Goal: Find contact information: Find contact information

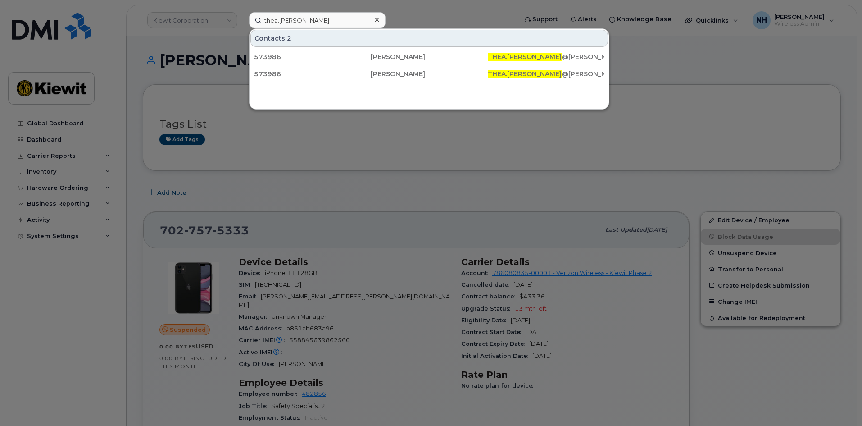
drag, startPoint x: 307, startPoint y: 17, endPoint x: 226, endPoint y: 16, distance: 81.1
click at [242, 15] on div "thea.smith Contacts 2 573986 Thea Smith THEA.SMITH @KIEWIT.COM 573986 Thea Smit…" at bounding box center [380, 20] width 277 height 16
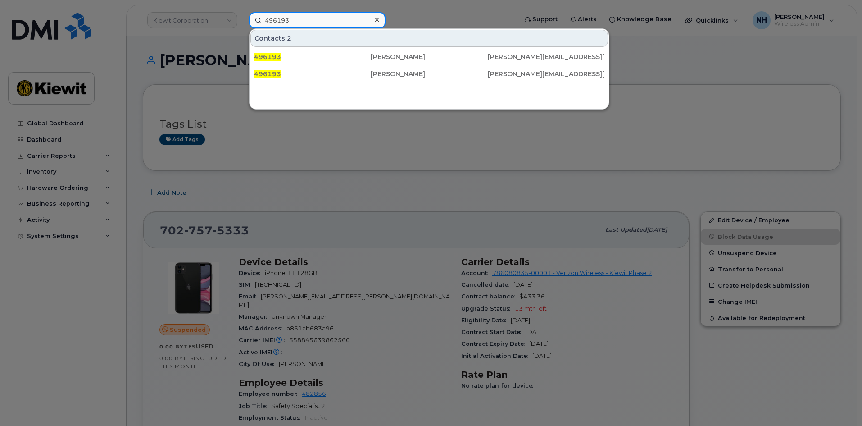
drag, startPoint x: 346, startPoint y: 15, endPoint x: 175, endPoint y: 22, distance: 170.8
click at [242, 22] on div "496193 Contacts 2 496193 Matthew Boushka MATTHEW.BOUSHKA@KIEWIT.COM 496193 Matt…" at bounding box center [380, 20] width 277 height 16
paste input "Dell Dell Pro 14 Plus PB14250"
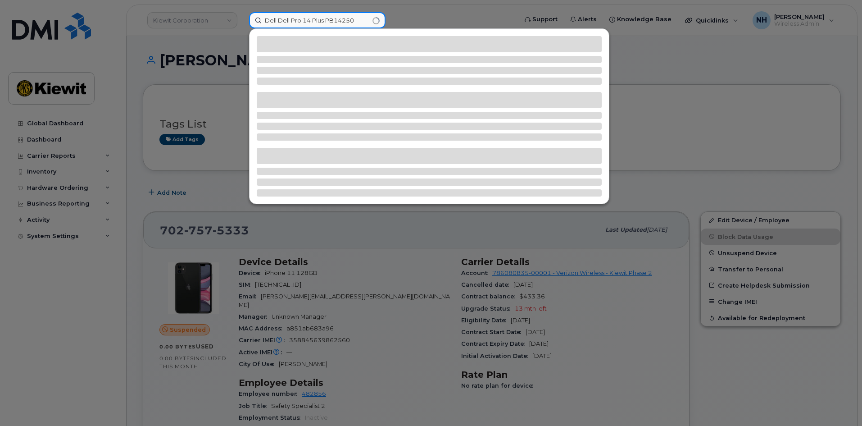
drag, startPoint x: 360, startPoint y: 17, endPoint x: 222, endPoint y: 22, distance: 137.4
click at [242, 22] on div "Dell Dell Pro 14 Plus PB14250" at bounding box center [380, 20] width 277 height 16
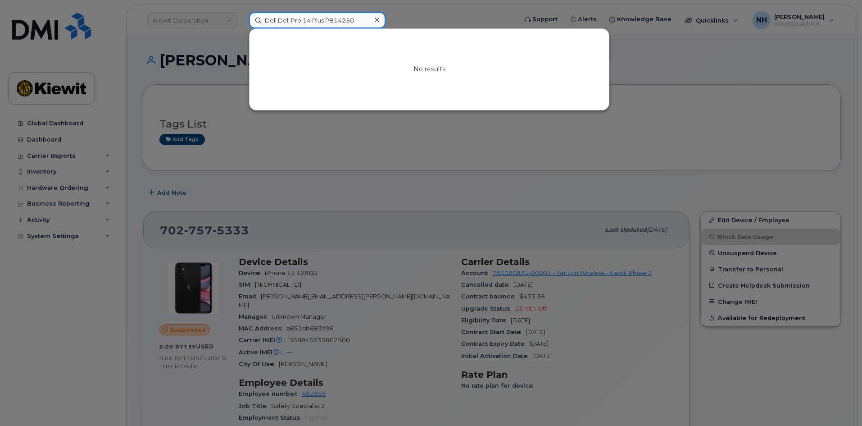
paste input "Curtis.Ouellette"
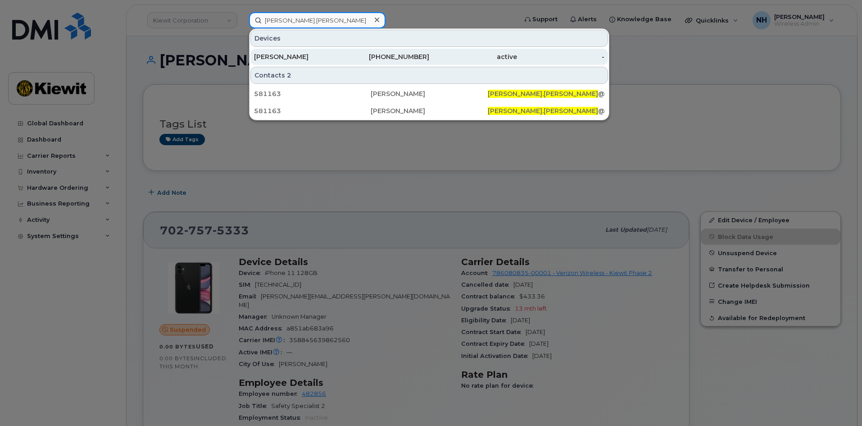
type input "Curtis.Ouellette"
click at [348, 63] on div "604-389-2546" at bounding box center [386, 57] width 88 height 16
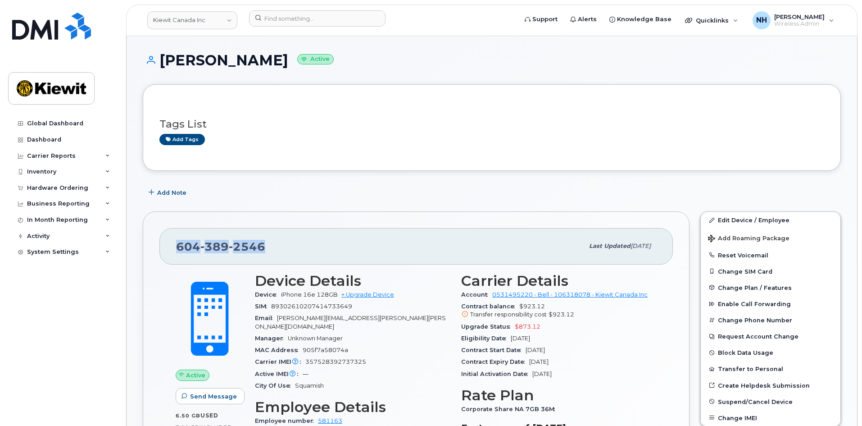
drag, startPoint x: 267, startPoint y: 249, endPoint x: 159, endPoint y: 246, distance: 107.7
click at [159, 246] on div "604 389 2546 Last updated Sep 17, 2025" at bounding box center [415, 246] width 513 height 36
copy span "604 389 2546"
click at [279, 291] on div "Device iPhone 16e 128GB + Upgrade Device" at bounding box center [352, 295] width 195 height 12
drag, startPoint x: 281, startPoint y: 295, endPoint x: 336, endPoint y: 296, distance: 55.9
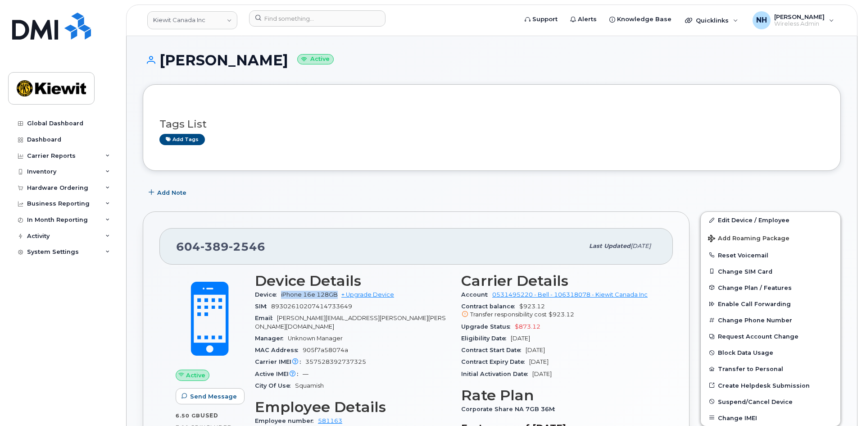
click at [336, 296] on div "Device iPhone 16e 128GB + Upgrade Device" at bounding box center [352, 295] width 195 height 12
copy span "iPhone 16e 128GB"
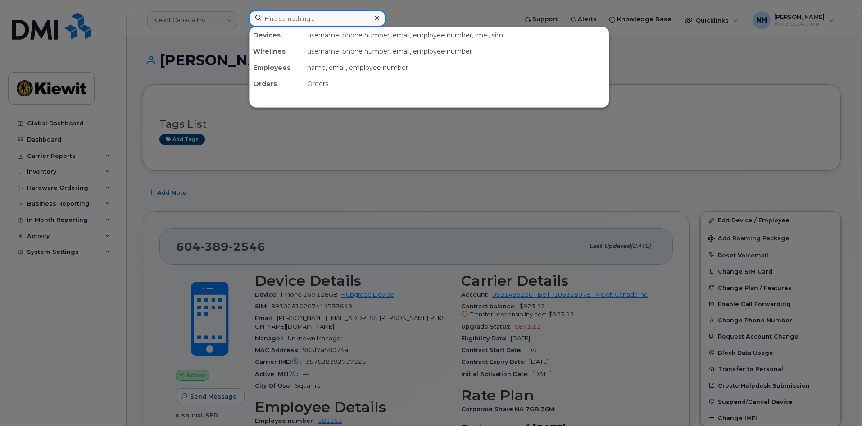
click at [274, 14] on input at bounding box center [317, 18] width 136 height 16
paste input "458999)"
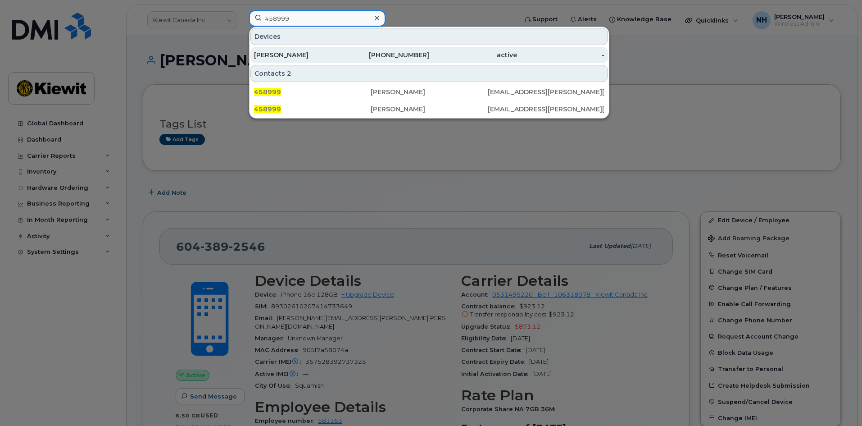
type input "458999"
click at [366, 58] on div "480-486-9134" at bounding box center [386, 54] width 88 height 9
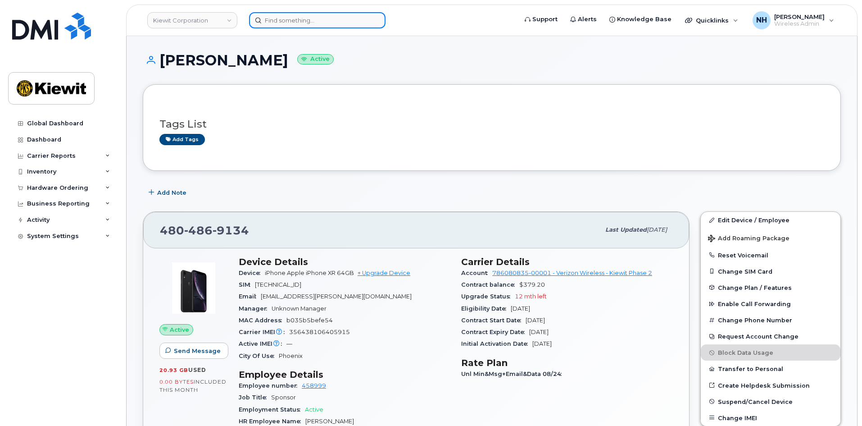
click at [355, 18] on input at bounding box center [317, 20] width 136 height 16
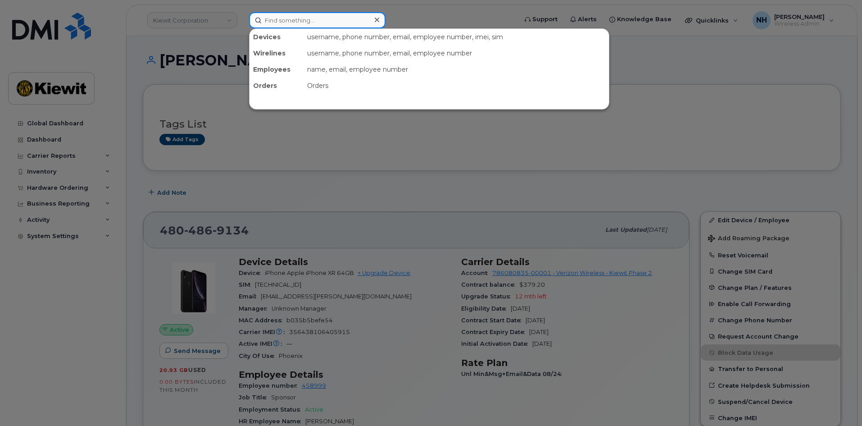
paste input "581163"
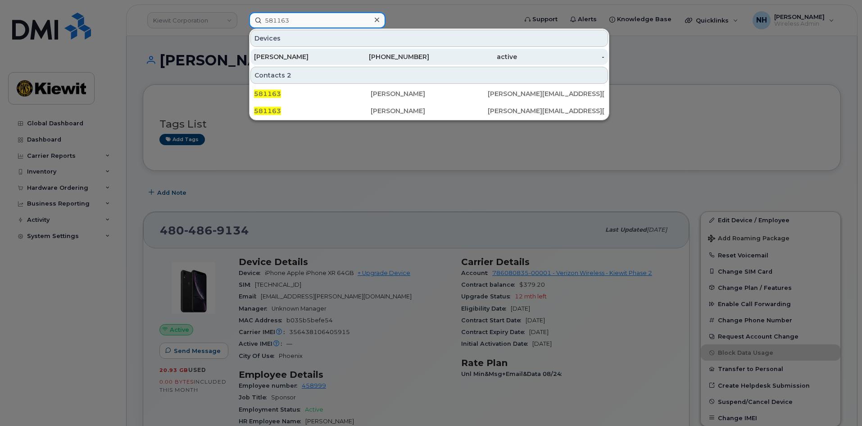
type input "581163"
click at [356, 61] on div "604-389-2546" at bounding box center [386, 56] width 88 height 9
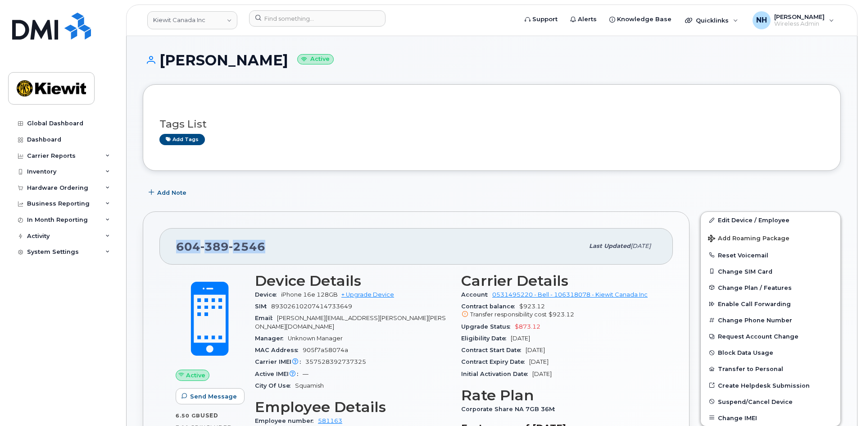
drag, startPoint x: 240, startPoint y: 248, endPoint x: 174, endPoint y: 247, distance: 65.3
click at [174, 247] on div "[PHONE_NUMBER] Last updated [DATE]" at bounding box center [415, 246] width 513 height 36
copy span "[PHONE_NUMBER]"
click at [313, 17] on input at bounding box center [317, 18] width 136 height 16
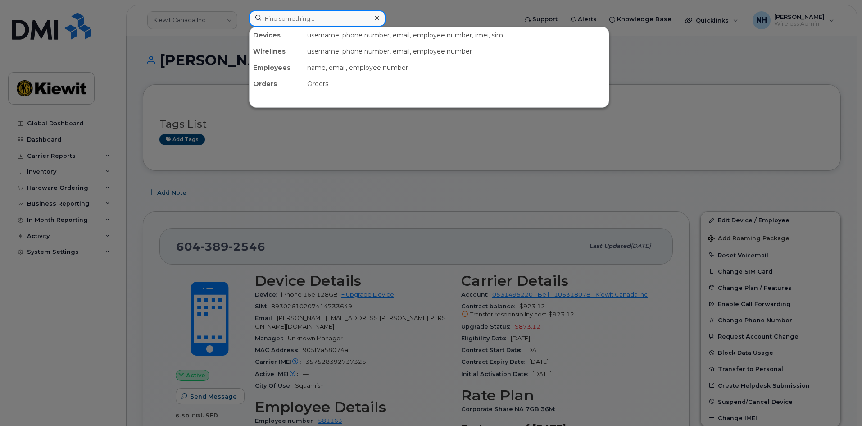
paste input "573986"
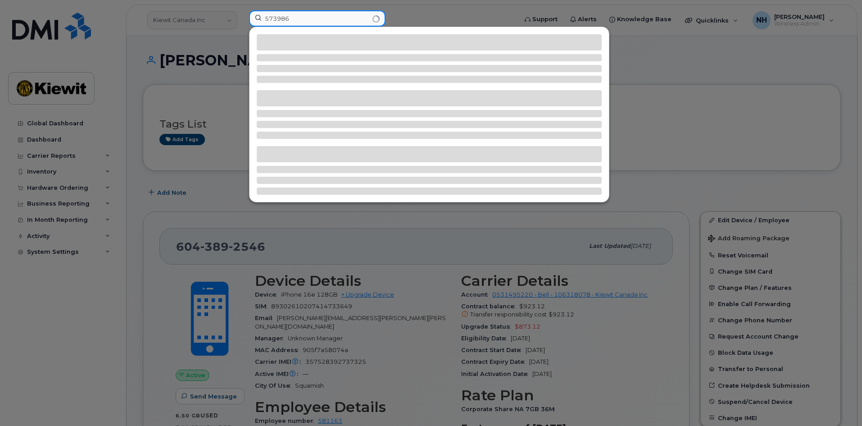
type input "573986"
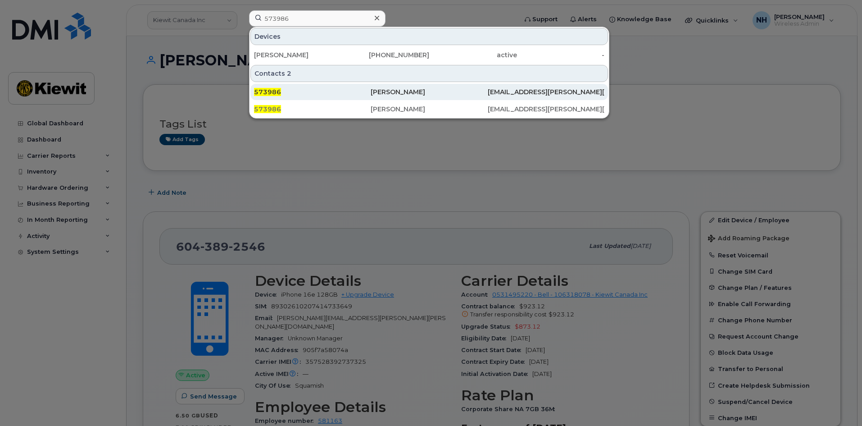
click at [408, 90] on div "[PERSON_NAME]" at bounding box center [429, 91] width 117 height 9
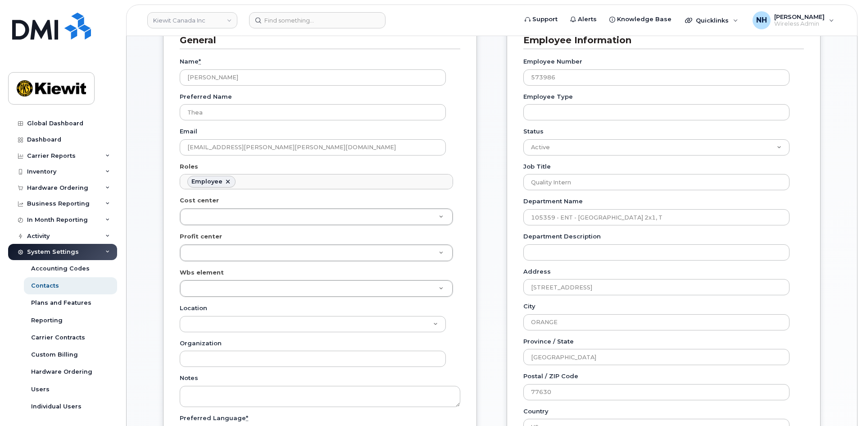
scroll to position [45, 0]
